Goal: Task Accomplishment & Management: Complete application form

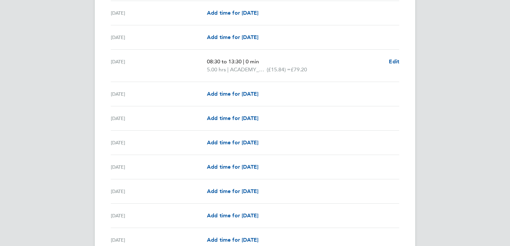
scroll to position [793, 0]
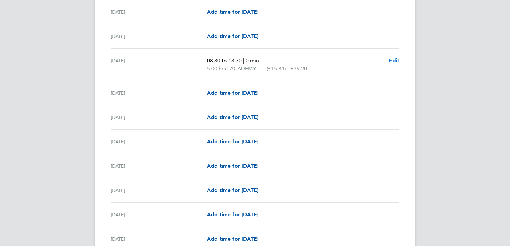
click at [394, 60] on span "Edit" at bounding box center [394, 60] width 10 height 6
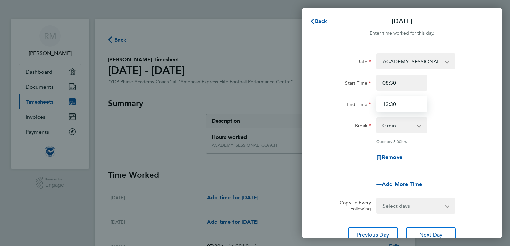
click at [387, 104] on input "13:30" at bounding box center [401, 104] width 51 height 16
click at [399, 104] on input "15:30" at bounding box center [401, 104] width 51 height 16
type input "15:15"
click at [450, 132] on div "Break 0 min 15 min 30 min 45 min 60 min 75 min 90 min" at bounding box center [402, 125] width 168 height 16
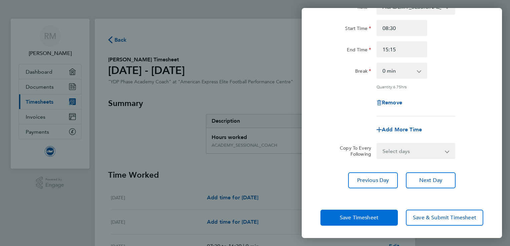
click at [357, 219] on span "Save Timesheet" at bounding box center [359, 218] width 39 height 7
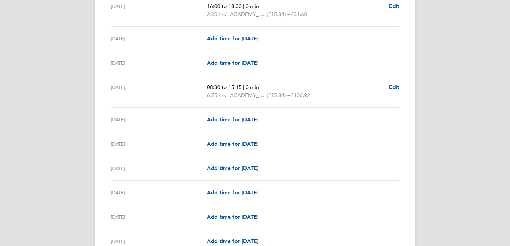
scroll to position [765, 0]
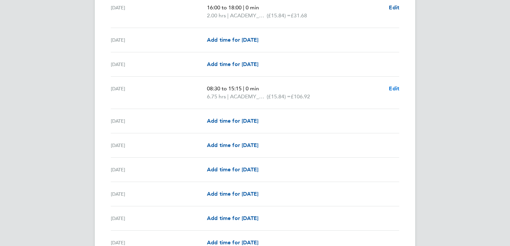
click at [391, 87] on span "Edit" at bounding box center [394, 88] width 10 height 6
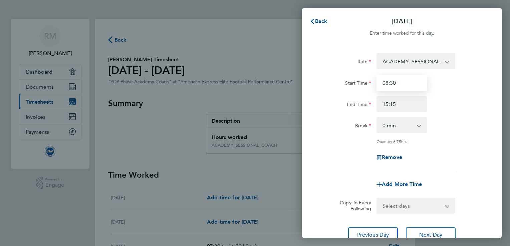
click at [396, 85] on input "08:30" at bounding box center [401, 83] width 51 height 16
type input "08:15"
click at [476, 122] on div "Break 0 min 15 min 30 min 45 min 60 min 75 min 90 min" at bounding box center [402, 125] width 168 height 16
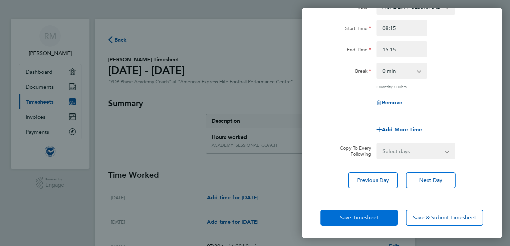
click at [357, 217] on span "Save Timesheet" at bounding box center [359, 218] width 39 height 7
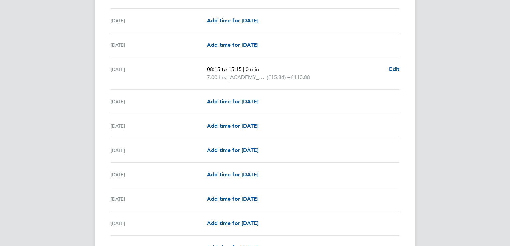
scroll to position [845, 0]
